Goal: Task Accomplishment & Management: Manage account settings

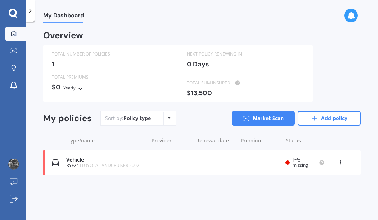
click at [339, 164] on div "View option View policy Delete" at bounding box center [341, 162] width 6 height 7
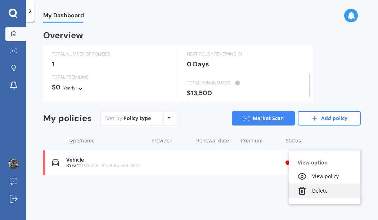
click at [316, 188] on div "Delete" at bounding box center [324, 190] width 71 height 14
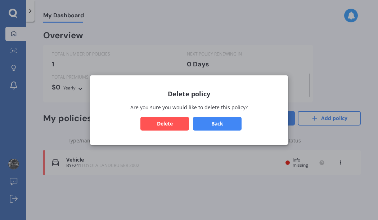
click at [173, 125] on button "Delete" at bounding box center [165, 123] width 49 height 14
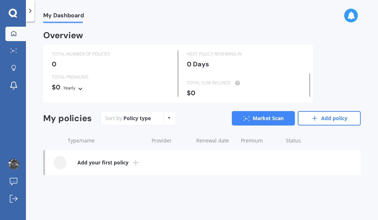
click at [111, 166] on link "Add your first policy" at bounding box center [203, 162] width 316 height 25
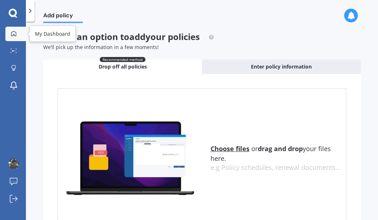
click at [22, 37] on link "My Dashboard" at bounding box center [15, 34] width 21 height 14
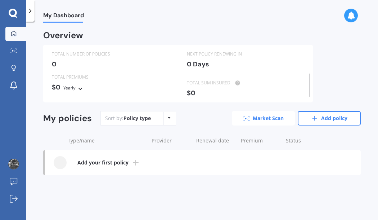
click at [248, 121] on link "Market Scan" at bounding box center [263, 118] width 63 height 14
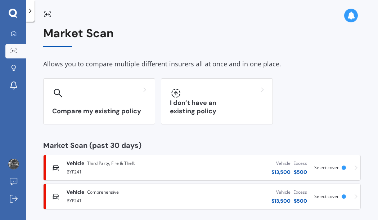
scroll to position [10, 0]
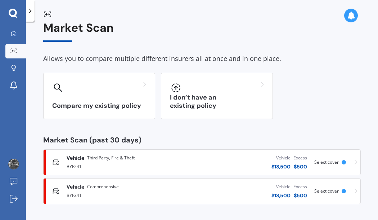
click at [134, 166] on div "BYF241" at bounding box center [124, 165] width 114 height 9
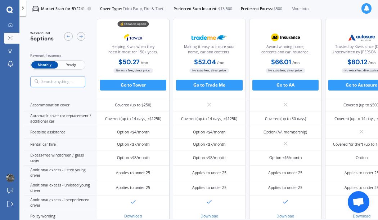
scroll to position [179, 0]
